Goal: Transaction & Acquisition: Purchase product/service

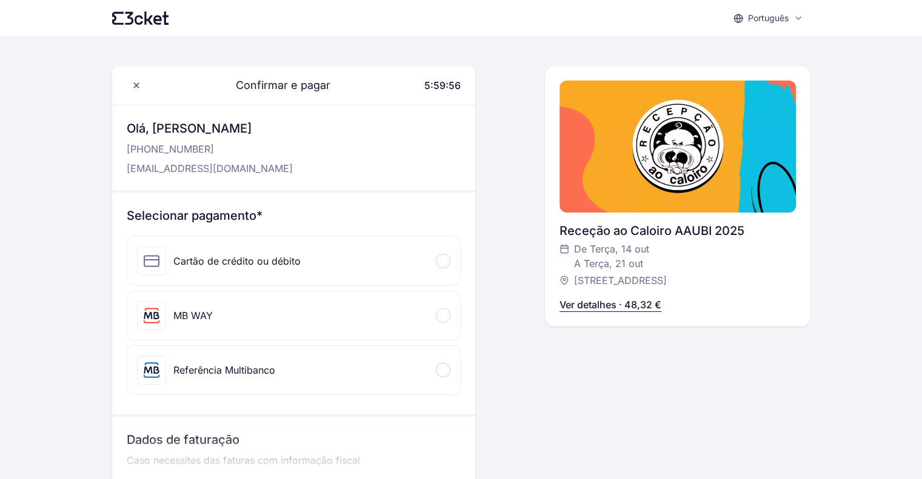
click at [444, 325] on div "MB WAY" at bounding box center [293, 316] width 333 height 48
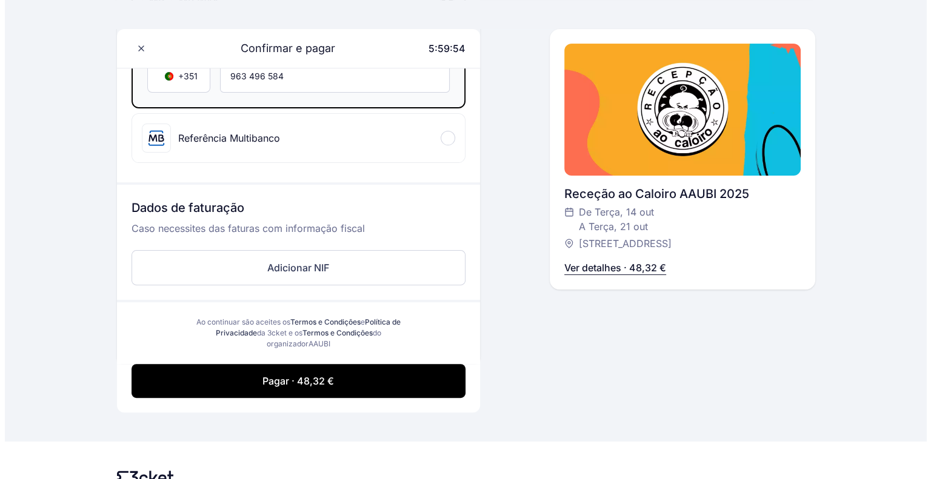
scroll to position [315, 0]
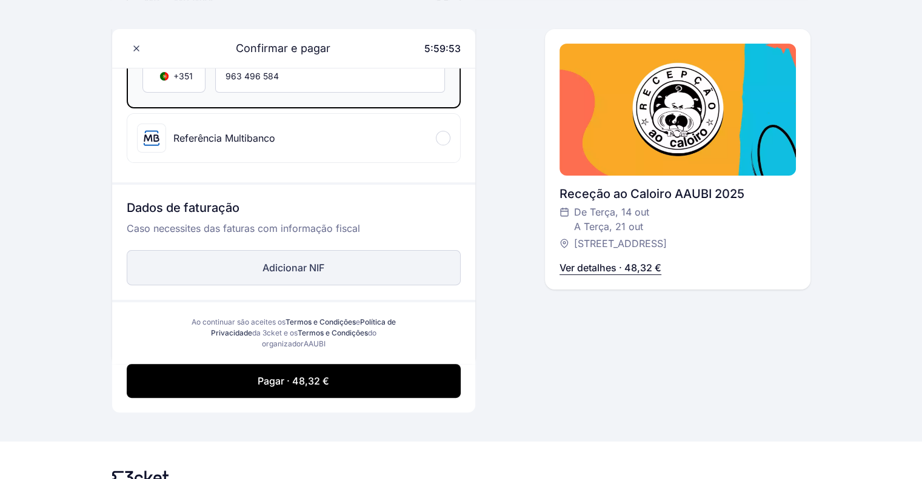
click at [388, 263] on button "Adicionar NIF" at bounding box center [294, 267] width 334 height 35
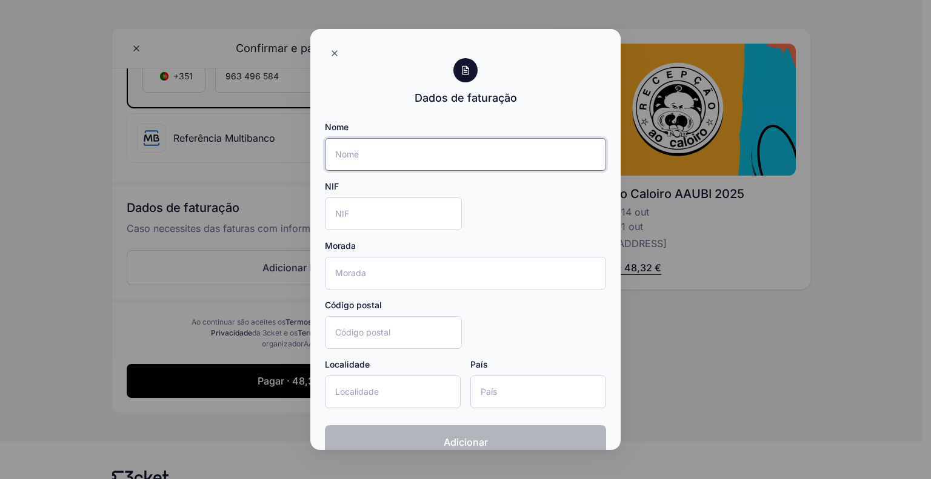
click at [373, 159] on input "Nome" at bounding box center [465, 154] width 281 height 33
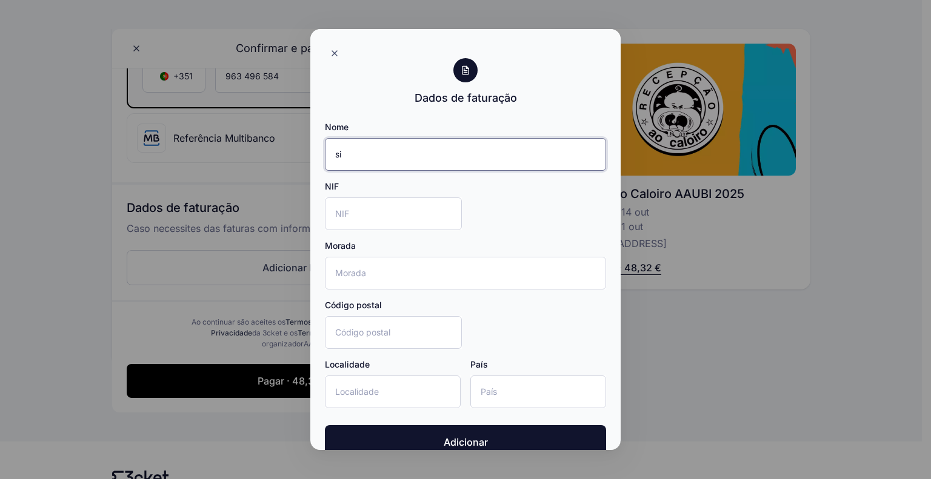
type input "s"
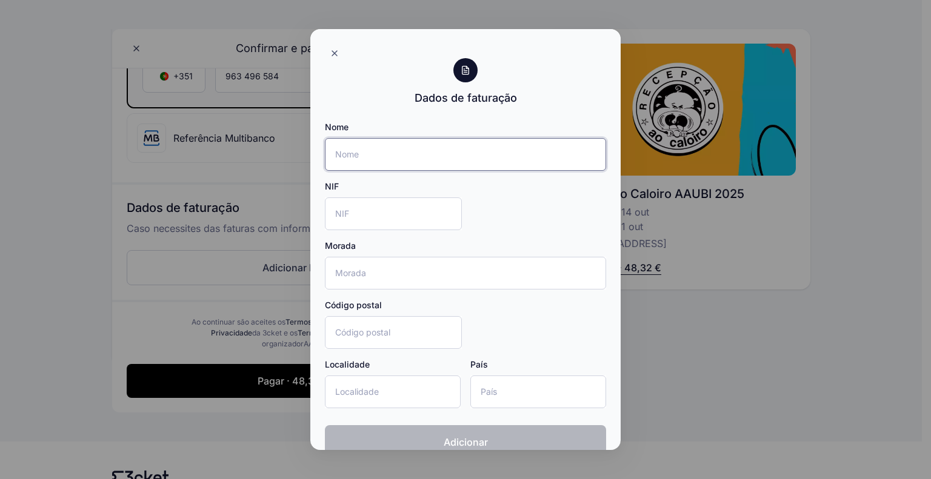
click at [390, 144] on input "Nome" at bounding box center [465, 154] width 281 height 33
type input "[PERSON_NAME]"
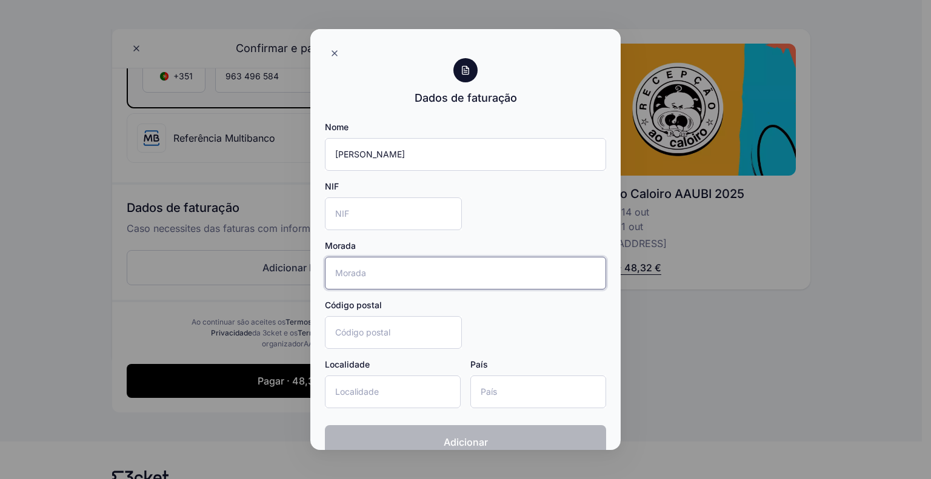
type input "[STREET_ADDRESS][PERSON_NAME]"
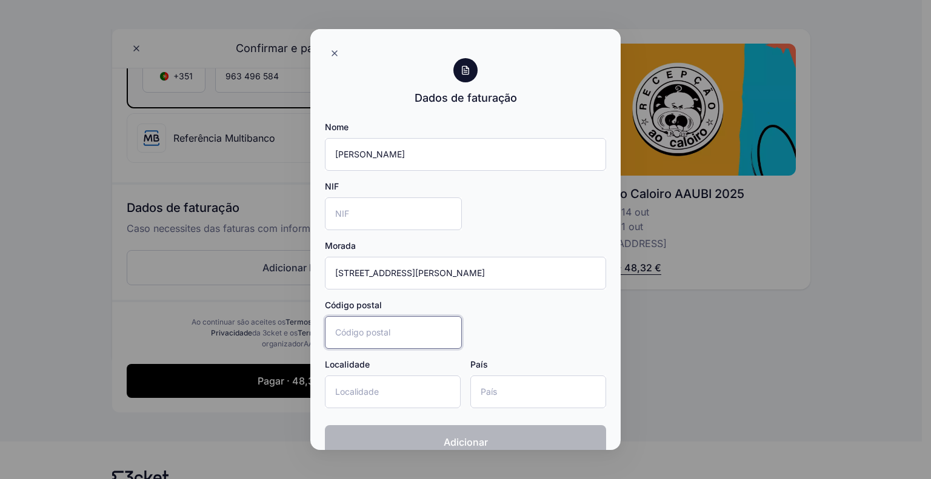
type input "4420-124"
type input "[GEOGRAPHIC_DATA]"
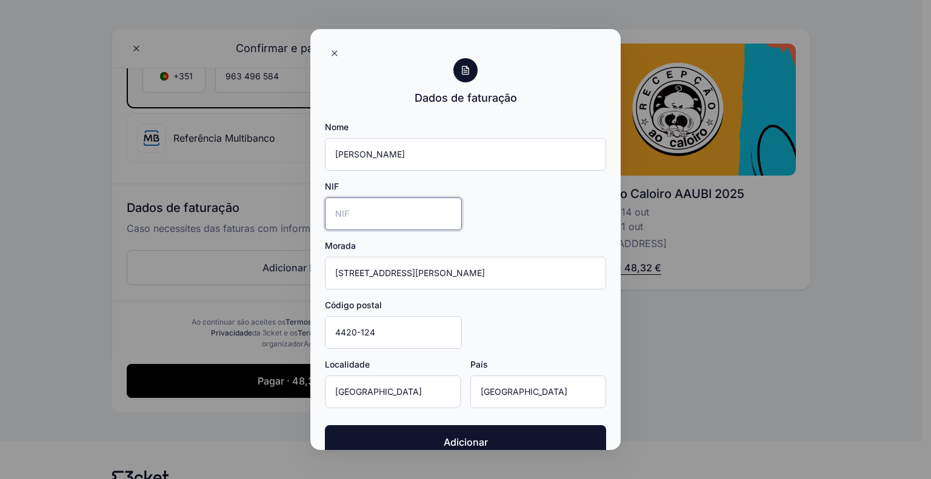
click at [397, 210] on input "NIF" at bounding box center [393, 214] width 137 height 33
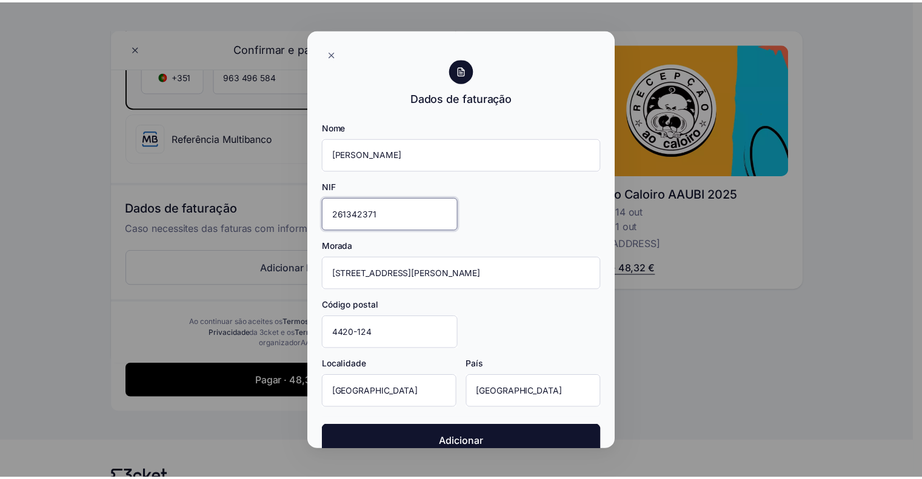
scroll to position [22, 0]
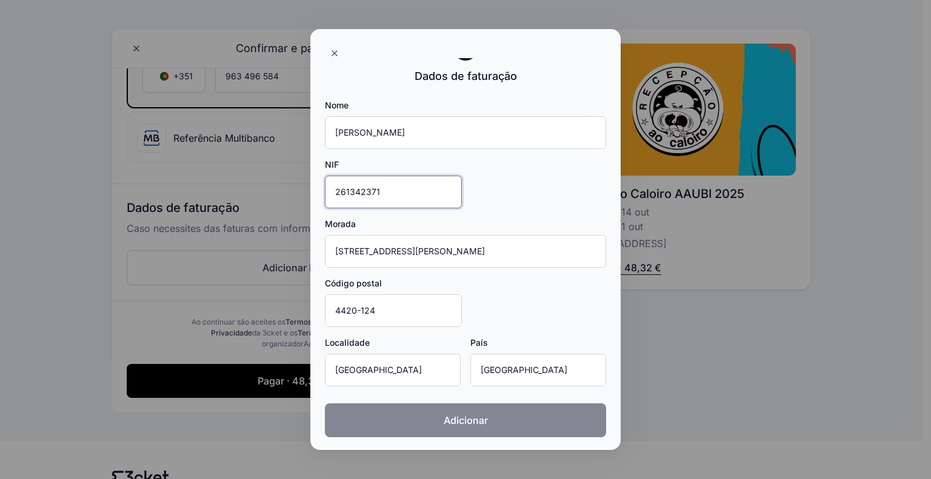
type input "261342371"
click at [460, 422] on span "Adicionar" at bounding box center [466, 420] width 44 height 15
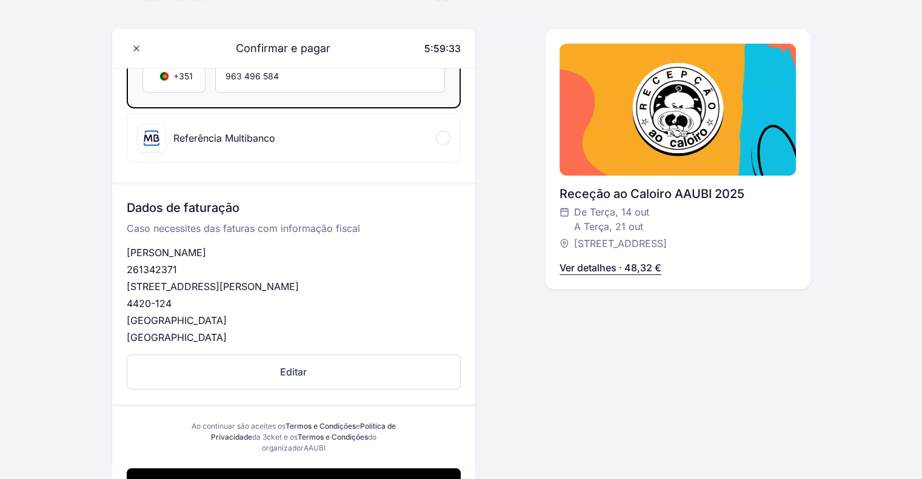
scroll to position [488, 0]
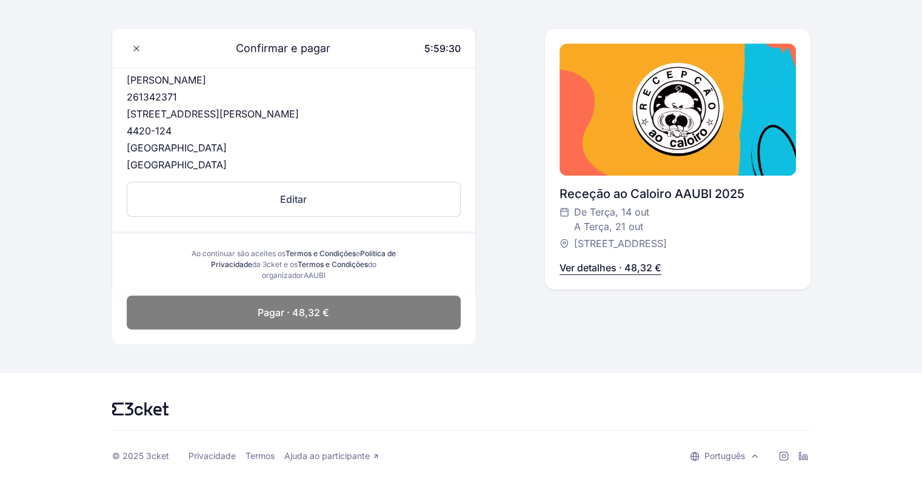
click at [364, 319] on button "Pagar · 48,32 €" at bounding box center [294, 313] width 334 height 34
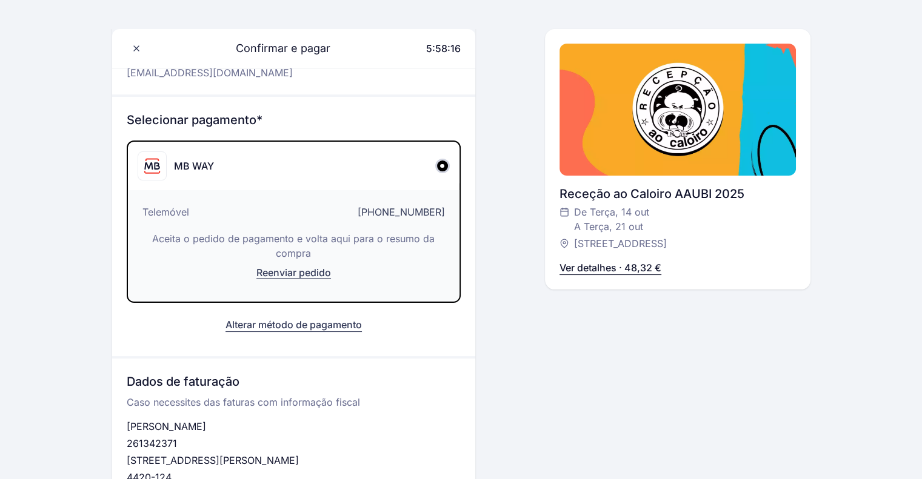
scroll to position [355, 0]
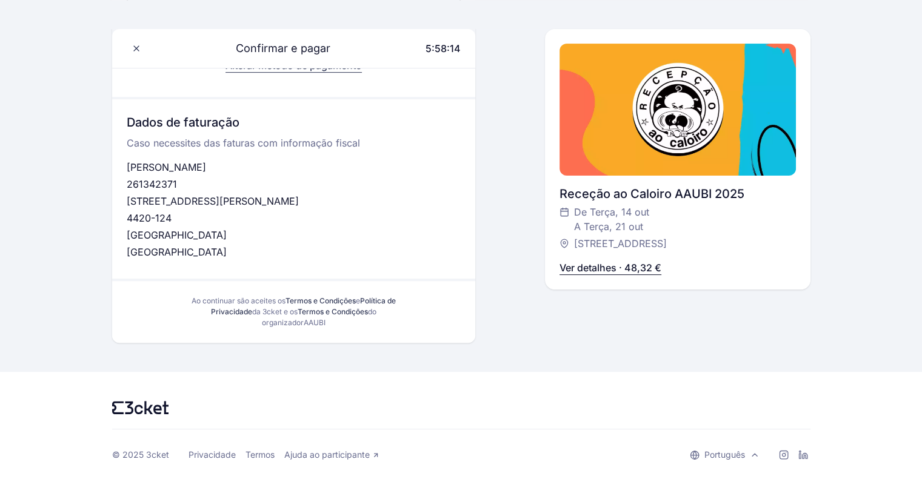
click at [607, 297] on div "Confirmar e pagar 5:58:14 Olá, [PERSON_NAME] [PHONE_NUMBER] [EMAIL_ADDRESS][DOM…" at bounding box center [677, 27] width 265 height 632
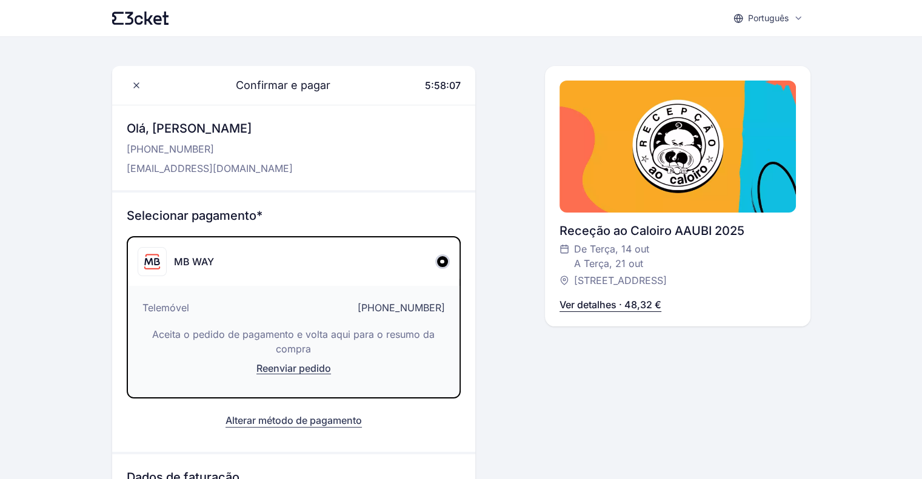
click at [505, 278] on div "Confirmar e pagar 5:58:07 Olá, [PERSON_NAME] [PHONE_NUMBER] [EMAIL_ADDRESS][DOM…" at bounding box center [461, 382] width 698 height 632
click at [236, 125] on h3 "Olá, [PERSON_NAME]" at bounding box center [210, 128] width 166 height 17
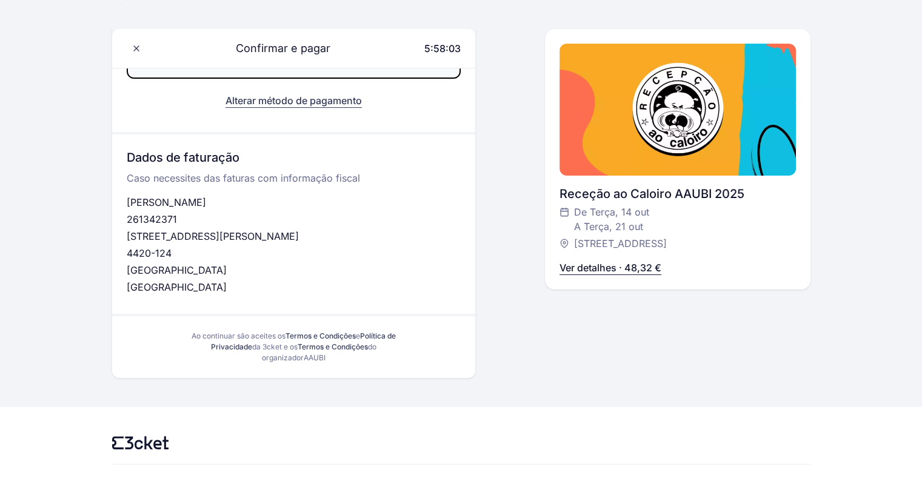
scroll to position [355, 0]
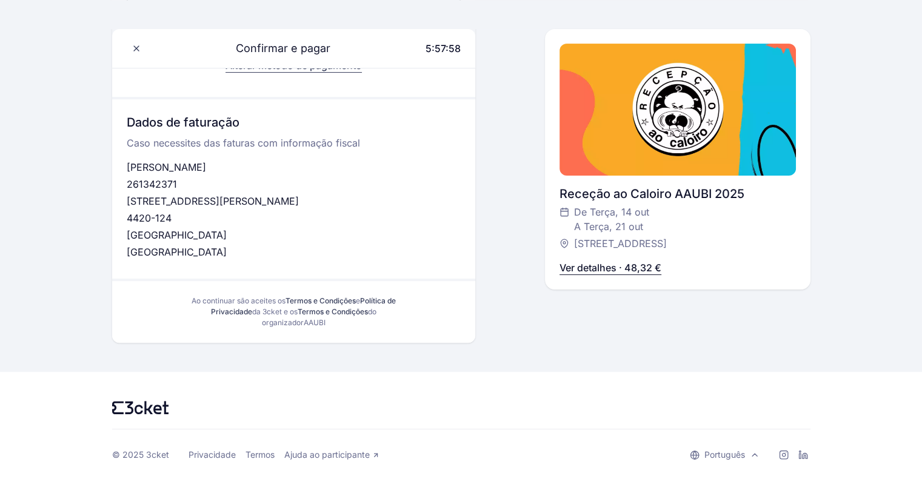
click at [601, 267] on p "Ver detalhes · 48,32 €" at bounding box center [610, 268] width 102 height 15
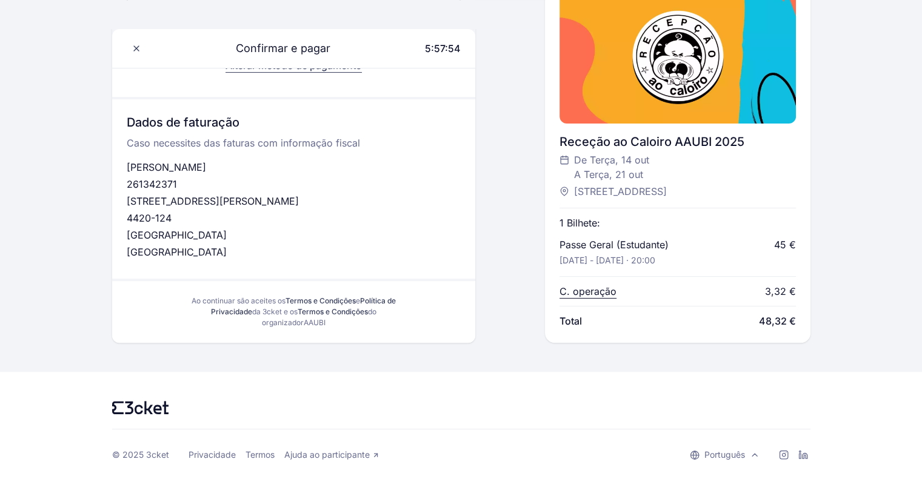
click at [550, 288] on div "Receção ao Caloiro AAUBI 2025 De [DATE] A [DATE] [STREET_ADDRESS] Ver detalhes …" at bounding box center [677, 160] width 265 height 366
click at [747, 322] on div "Total 48,32 €" at bounding box center [677, 321] width 236 height 15
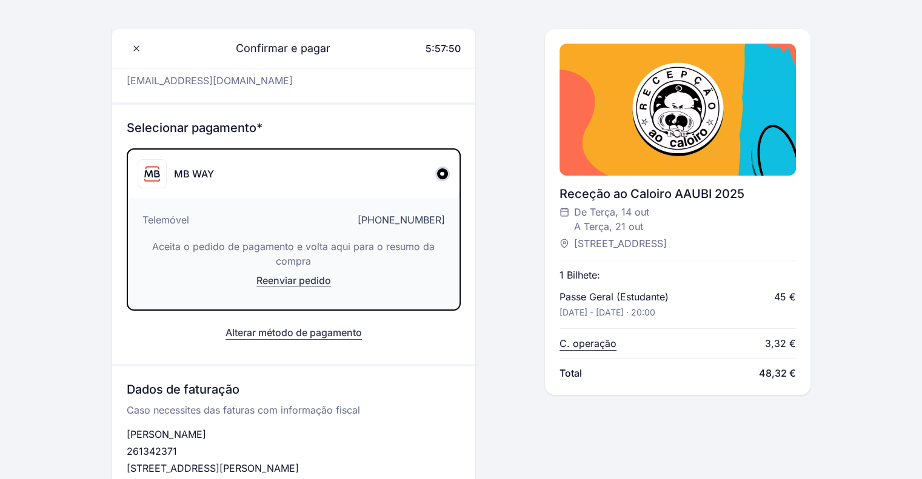
scroll to position [0, 0]
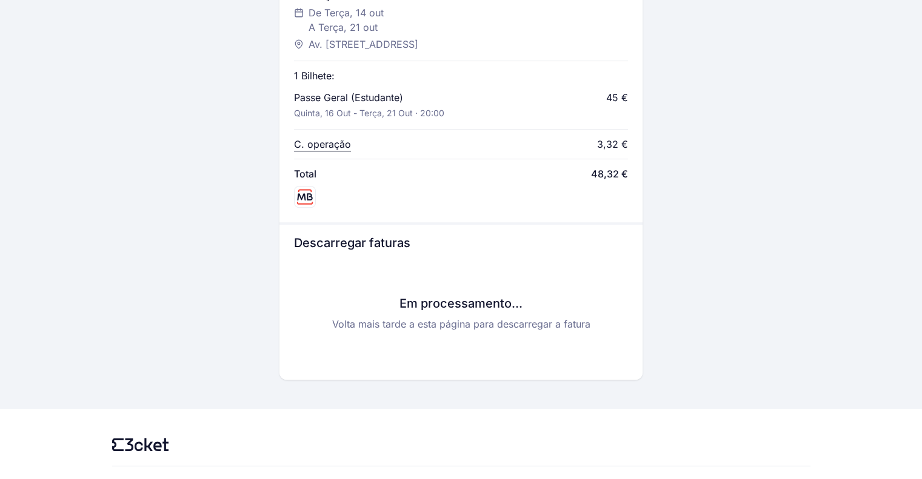
scroll to position [526, 0]
click at [499, 308] on h3 "Em processamento..." at bounding box center [461, 303] width 334 height 17
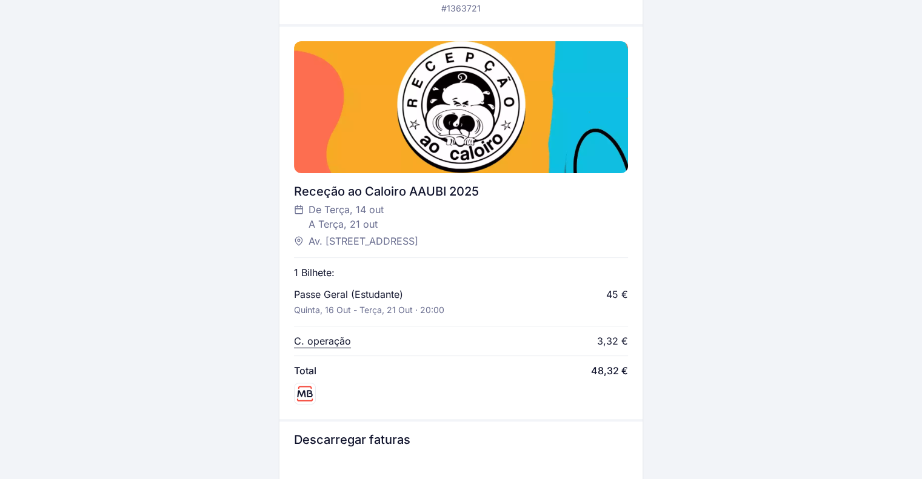
scroll to position [0, 0]
